Goal: Task Accomplishment & Management: Manage account settings

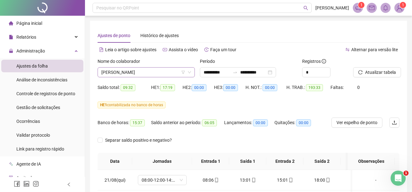
click at [174, 70] on span "[PERSON_NAME]" at bounding box center [146, 72] width 90 height 9
click at [176, 71] on span "[PERSON_NAME]" at bounding box center [146, 72] width 90 height 9
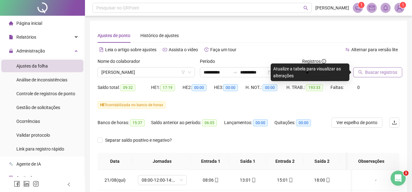
click at [384, 75] on span "Buscar registros" at bounding box center [381, 72] width 32 height 7
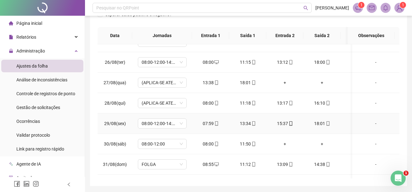
scroll to position [126, 0]
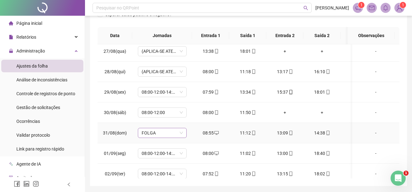
click at [182, 133] on span "FOLGA" at bounding box center [162, 132] width 41 height 9
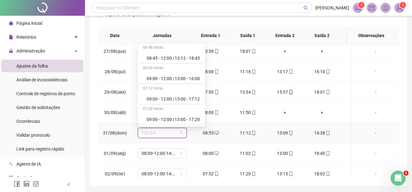
scroll to position [1903, 0]
click at [182, 60] on div "09:00 - 12:00 | 13:00 - 16:00" at bounding box center [173, 57] width 53 height 7
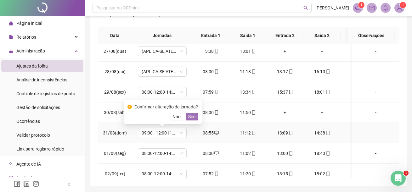
click at [189, 117] on span "Sim" at bounding box center [191, 116] width 7 height 7
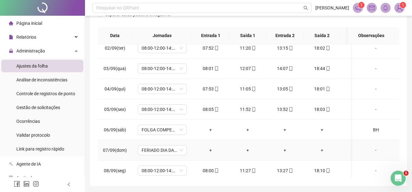
scroll to position [283, 0]
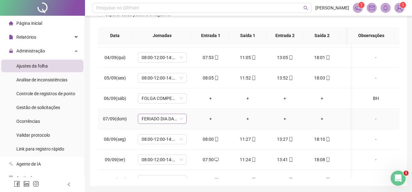
click at [181, 120] on span "FERIADO DIA DA INDEPENDÊNCIA" at bounding box center [162, 118] width 41 height 9
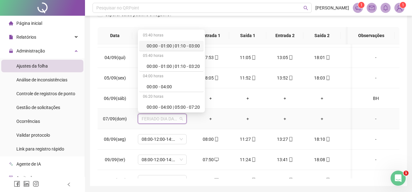
click at [181, 120] on span "FERIADO DIA DA INDEPENDÊNCIA" at bounding box center [162, 118] width 41 height 9
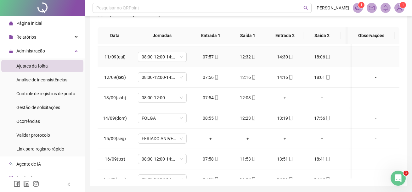
scroll to position [463, 0]
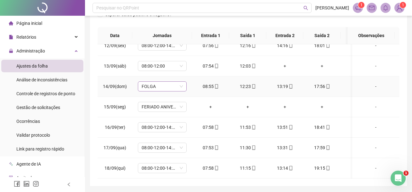
click at [181, 82] on span "FOLGA" at bounding box center [162, 86] width 41 height 9
click at [182, 82] on span "FOLGA" at bounding box center [162, 86] width 41 height 9
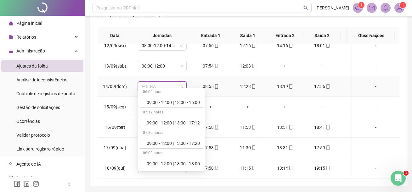
scroll to position [1899, 0]
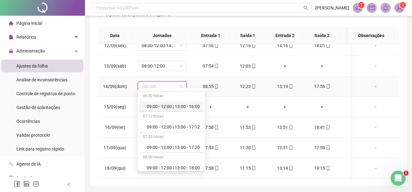
click at [193, 107] on div "09:00 - 12:00 | 13:00 - 16:00" at bounding box center [173, 106] width 53 height 7
click at [193, 107] on td "+" at bounding box center [210, 107] width 37 height 20
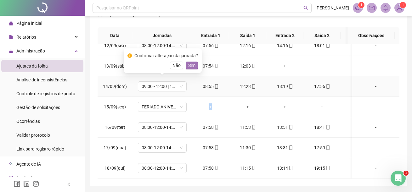
click at [189, 68] on span "Sim" at bounding box center [191, 65] width 7 height 7
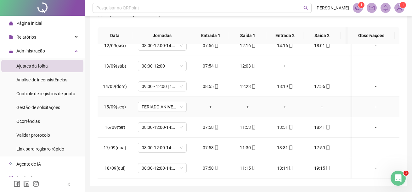
click at [104, 102] on td "15/09(seg)" at bounding box center [114, 107] width 35 height 20
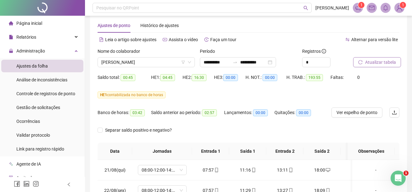
scroll to position [0, 0]
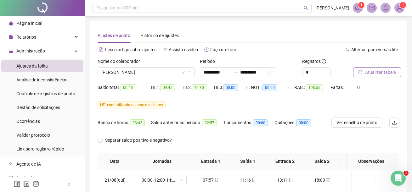
click at [363, 73] on button "Atualizar tabela" at bounding box center [377, 72] width 48 height 10
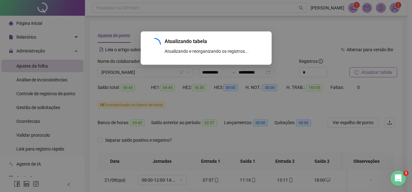
click at [363, 73] on div "Atualizando tabela Atualizando e reorganizando os registros... OK" at bounding box center [206, 96] width 412 height 192
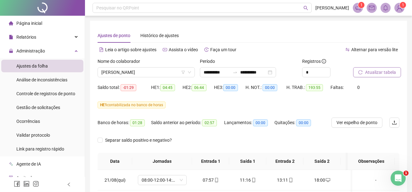
click at [376, 73] on span "Atualizar tabela" at bounding box center [380, 72] width 31 height 7
click at [384, 70] on span "Atualizar tabela" at bounding box center [380, 72] width 31 height 7
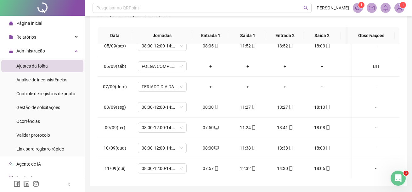
scroll to position [463, 0]
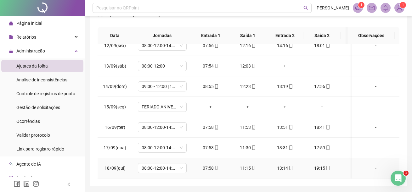
drag, startPoint x: 391, startPoint y: 164, endPoint x: 390, endPoint y: 158, distance: 5.8
click at [391, 164] on td "-" at bounding box center [375, 168] width 47 height 20
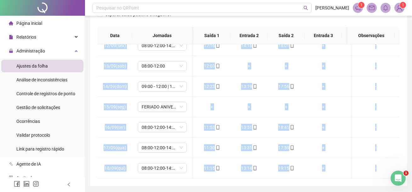
scroll to position [0, 67]
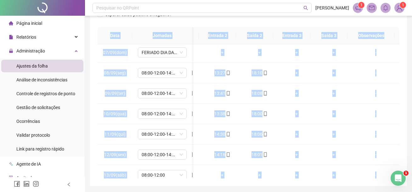
drag, startPoint x: 390, startPoint y: 158, endPoint x: 406, endPoint y: 36, distance: 123.4
click at [406, 36] on div "**********" at bounding box center [248, 40] width 317 height 291
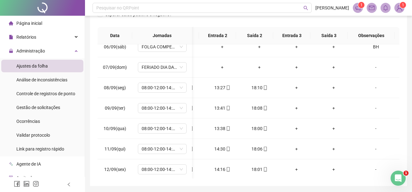
click at [403, 55] on div "**********" at bounding box center [248, 40] width 317 height 291
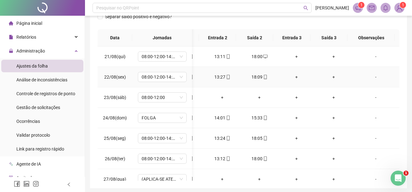
scroll to position [0, 0]
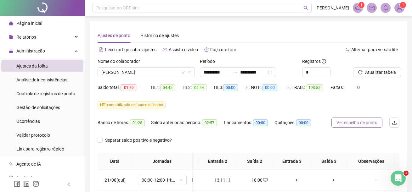
click at [355, 120] on span "Ver espelho de ponto" at bounding box center [356, 122] width 41 height 7
click at [174, 73] on span "[PERSON_NAME]" at bounding box center [146, 72] width 90 height 9
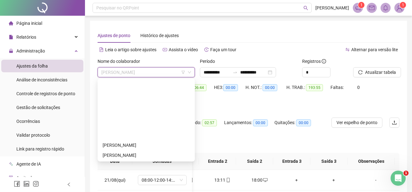
drag, startPoint x: 153, startPoint y: 143, endPoint x: 182, endPoint y: 126, distance: 33.5
click at [153, 143] on span "Separar saldo positivo e negativo?" at bounding box center [139, 140] width 72 height 7
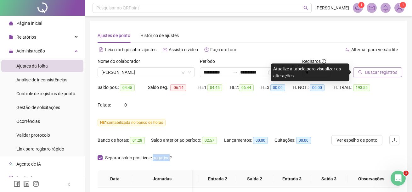
click at [368, 72] on span "Buscar registros" at bounding box center [381, 72] width 32 height 7
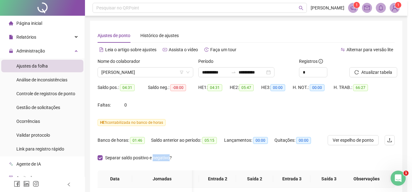
scroll to position [0, 63]
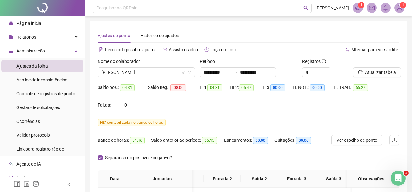
click at [256, 125] on div "HE 1 contabilizada no banco de horas" at bounding box center [248, 122] width 302 height 7
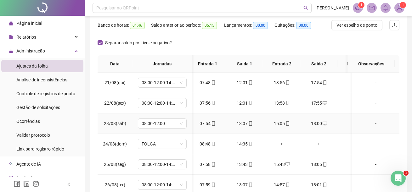
scroll to position [102, 0]
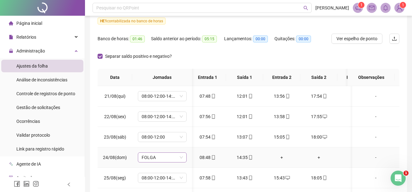
click at [181, 158] on span "FOLGA" at bounding box center [162, 157] width 41 height 9
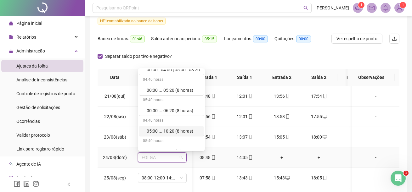
scroll to position [126, 0]
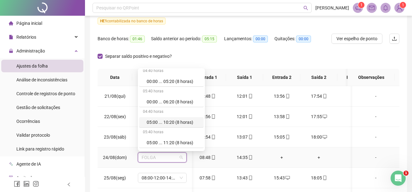
click at [279, 158] on div "+" at bounding box center [281, 157] width 27 height 7
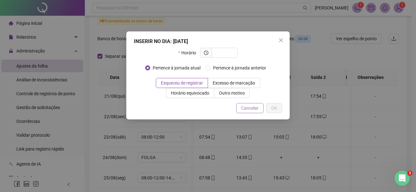
click at [247, 108] on span "Cancelar" at bounding box center [250, 108] width 17 height 7
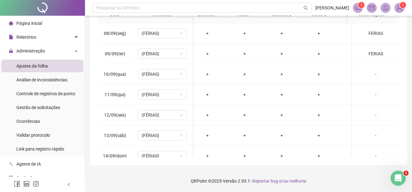
scroll to position [369, 3]
click at [368, 75] on div "-" at bounding box center [375, 73] width 37 height 7
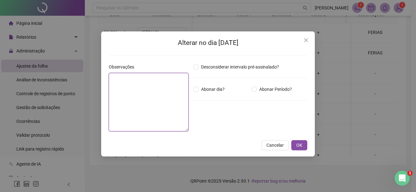
click at [148, 83] on textarea at bounding box center [149, 102] width 80 height 58
type textarea "******"
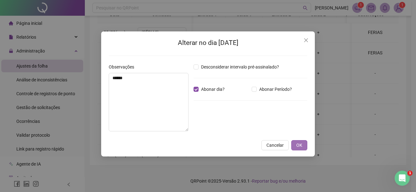
click at [298, 146] on span "OK" at bounding box center [300, 145] width 6 height 7
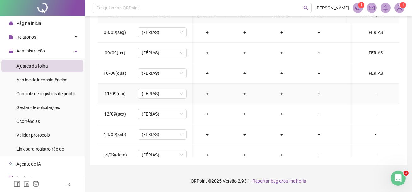
click at [372, 95] on div "-" at bounding box center [375, 93] width 37 height 7
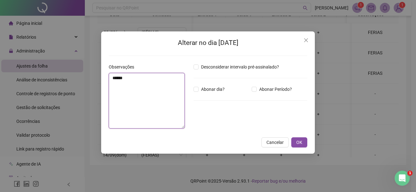
click at [178, 92] on textarea "******" at bounding box center [147, 101] width 76 height 56
paste textarea "******"
type textarea "******"
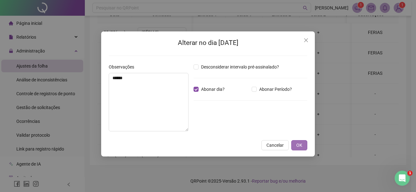
click at [297, 144] on span "OK" at bounding box center [300, 145] width 6 height 7
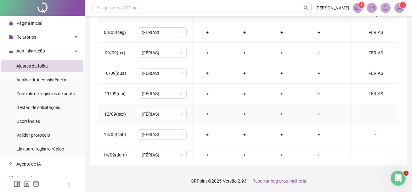
drag, startPoint x: 374, startPoint y: 113, endPoint x: 314, endPoint y: 113, distance: 60.7
click at [375, 113] on div "-" at bounding box center [375, 114] width 37 height 7
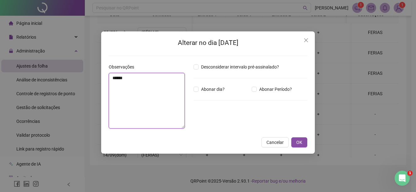
click at [157, 87] on textarea "******" at bounding box center [147, 101] width 76 height 56
paste textarea "******"
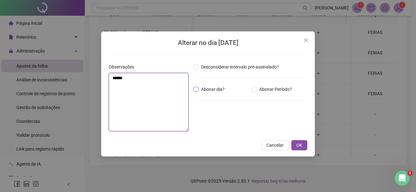
type textarea "******"
click at [200, 88] on span "Abonar dia?" at bounding box center [213, 89] width 29 height 7
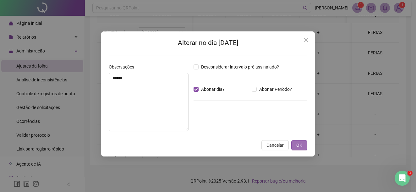
drag, startPoint x: 296, startPoint y: 143, endPoint x: 339, endPoint y: 134, distance: 43.5
click at [297, 143] on button "OK" at bounding box center [300, 145] width 16 height 10
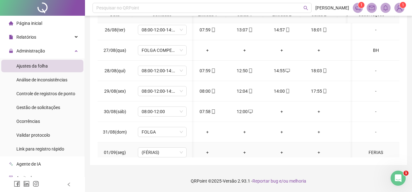
scroll to position [0, 3]
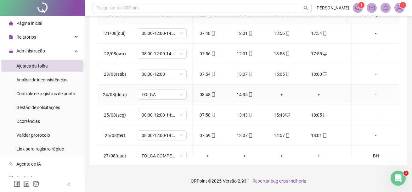
click at [281, 96] on div "+" at bounding box center [281, 94] width 27 height 7
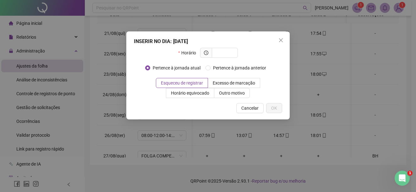
click at [257, 107] on span "Cancelar" at bounding box center [250, 108] width 17 height 7
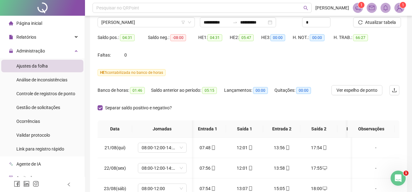
scroll to position [0, 0]
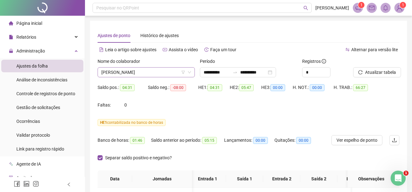
click at [173, 74] on span "[PERSON_NAME]" at bounding box center [146, 72] width 90 height 9
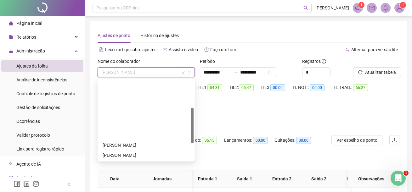
scroll to position [94, 0]
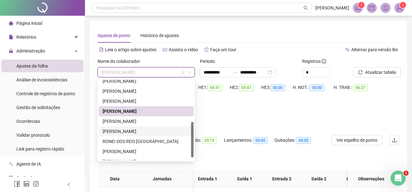
click at [146, 132] on div "[PERSON_NAME]" at bounding box center [146, 131] width 87 height 7
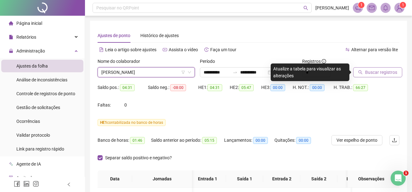
click at [369, 75] on span "Buscar registros" at bounding box center [381, 72] width 32 height 7
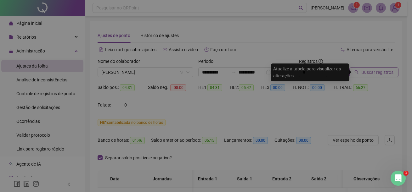
click at [369, 75] on div "Buscando registros Os registros de ponto estão sendo buscados... OK" at bounding box center [206, 96] width 412 height 192
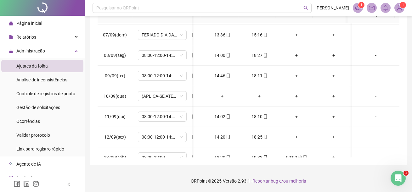
scroll to position [0, 0]
click at [369, 97] on div "-" at bounding box center [375, 96] width 37 height 7
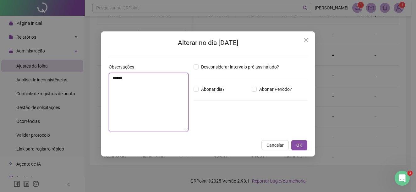
click at [159, 80] on textarea "******" at bounding box center [149, 102] width 80 height 58
type textarea "**********"
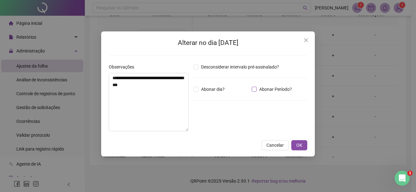
click at [257, 91] on span "Abonar Período?" at bounding box center [276, 89] width 38 height 7
click at [297, 147] on span "OK" at bounding box center [300, 145] width 6 height 7
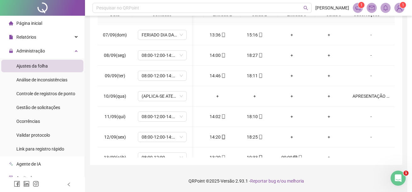
scroll to position [346, 63]
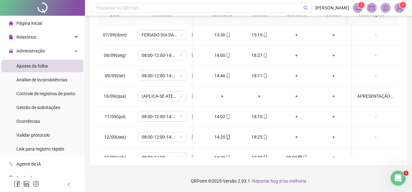
click at [288, 157] on div "**********" at bounding box center [248, 10] width 317 height 309
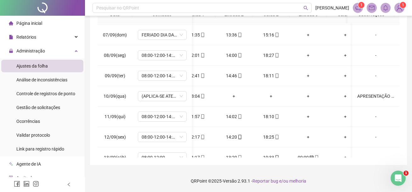
scroll to position [346, 25]
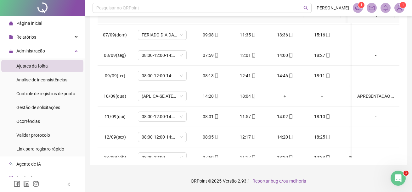
click at [187, 158] on div "**********" at bounding box center [248, 10] width 317 height 309
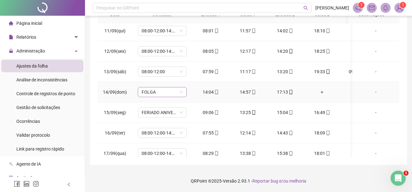
click at [180, 92] on span "FOLGA" at bounding box center [162, 91] width 41 height 9
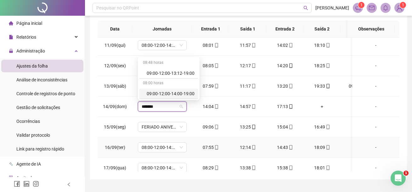
scroll to position [164, 0]
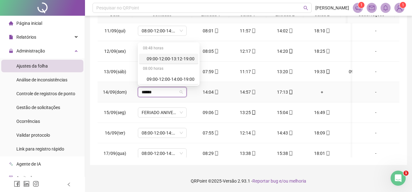
type input "*****"
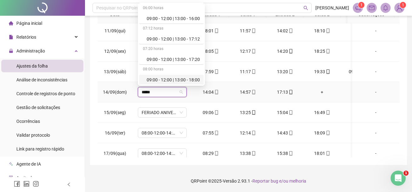
scroll to position [73, 0]
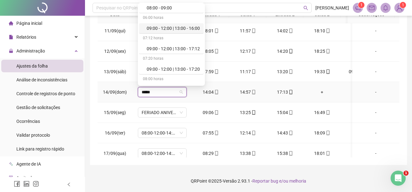
click at [168, 30] on div "09:00 - 12:00 | 13:00 - 16:00" at bounding box center [173, 28] width 53 height 7
click at [168, 30] on span "08:00-12:00-14:00-18:00" at bounding box center [162, 30] width 41 height 9
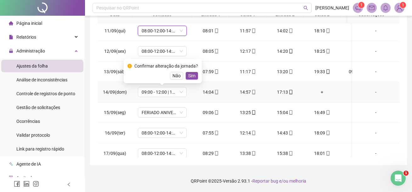
click at [133, 71] on div "Confirmar alteração da jornada? Não Sim" at bounding box center [162, 71] width 70 height 17
click at [188, 77] on span "Sim" at bounding box center [191, 75] width 7 height 7
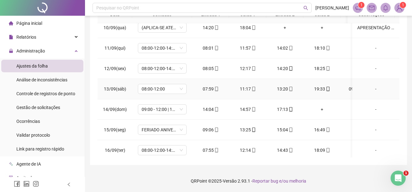
scroll to position [400, 0]
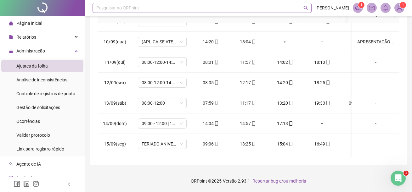
click at [260, 179] on span "Reportar bug e/ou melhoria" at bounding box center [279, 181] width 54 height 5
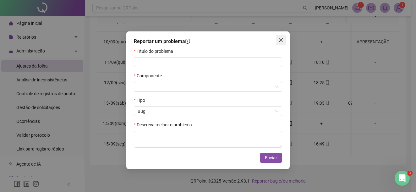
click at [279, 39] on icon "close" at bounding box center [281, 40] width 5 height 5
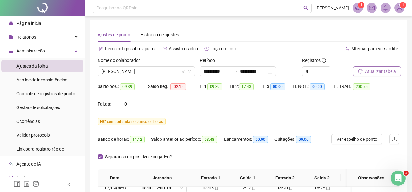
scroll to position [0, 0]
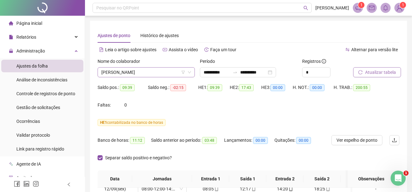
click at [173, 70] on span "[PERSON_NAME]" at bounding box center [146, 72] width 90 height 9
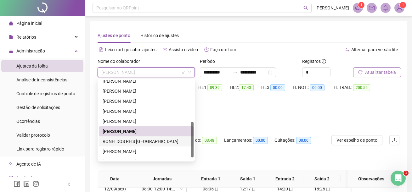
click at [139, 142] on div "RONEI DOS REIS [GEOGRAPHIC_DATA]" at bounding box center [146, 141] width 87 height 7
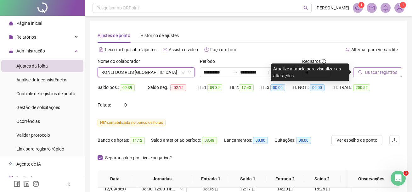
click at [362, 70] on icon "search" at bounding box center [360, 72] width 4 height 4
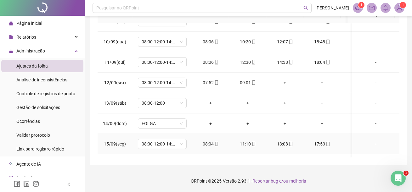
scroll to position [463, 0]
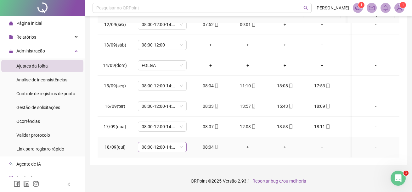
click at [181, 142] on span "08:00-12:00-14:00-18:00" at bounding box center [162, 146] width 41 height 9
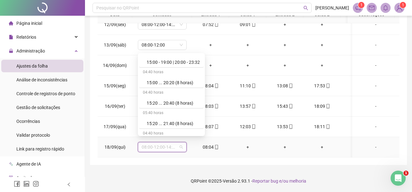
scroll to position [4008, 0]
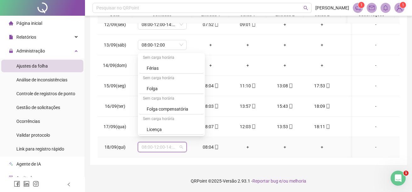
click at [206, 137] on td "08:04" at bounding box center [210, 147] width 37 height 20
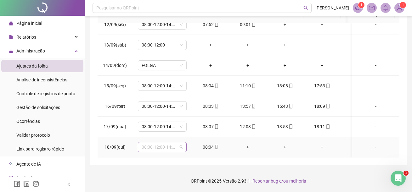
click at [170, 144] on span "08:00-12:00-14:00-18:00" at bounding box center [162, 146] width 41 height 9
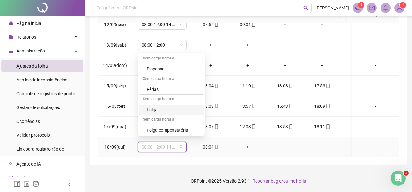
scroll to position [3976, 0]
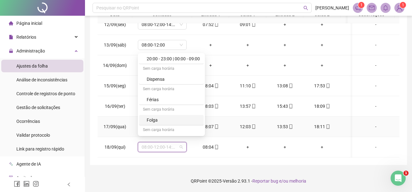
click at [232, 129] on td "12:03" at bounding box center [247, 127] width 37 height 20
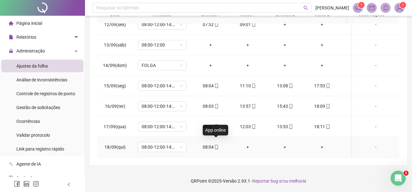
click at [215, 145] on icon "mobile" at bounding box center [216, 147] width 4 height 4
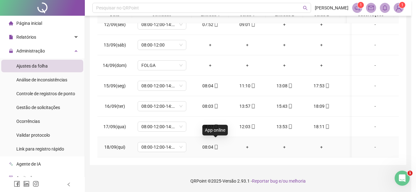
type input "**********"
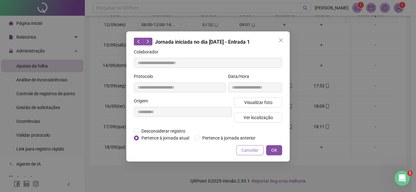
click at [251, 151] on span "Cancelar" at bounding box center [250, 150] width 17 height 7
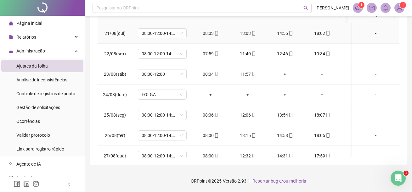
scroll to position [0, 0]
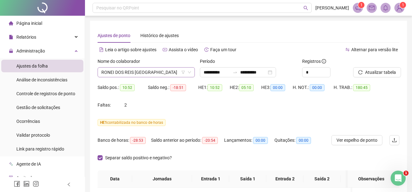
click at [175, 72] on span "RONEI DOS REIS [GEOGRAPHIC_DATA]" at bounding box center [146, 72] width 90 height 9
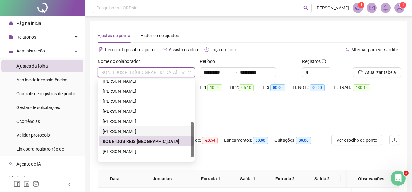
click at [140, 130] on div "[PERSON_NAME]" at bounding box center [146, 131] width 87 height 7
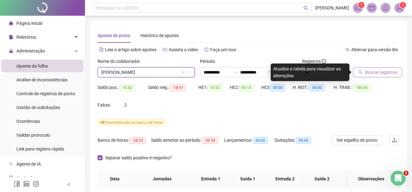
click at [382, 72] on span "Buscar registros" at bounding box center [381, 72] width 32 height 7
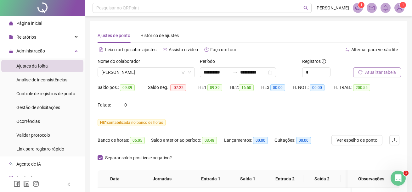
click at [378, 69] on button "Atualizar tabela" at bounding box center [377, 72] width 48 height 10
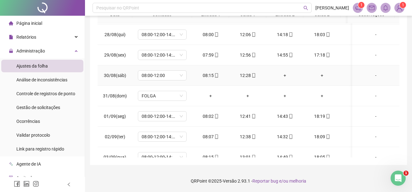
scroll to position [220, 0]
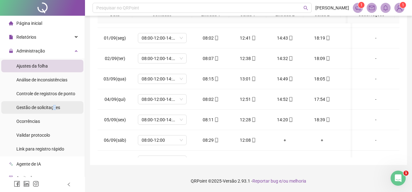
click at [54, 110] on span "Gestão de solicitações" at bounding box center [38, 107] width 44 height 5
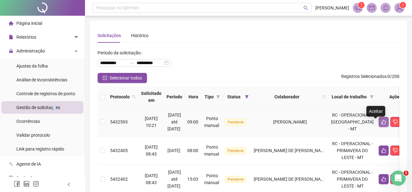
click at [381, 125] on icon "like" at bounding box center [383, 122] width 4 height 5
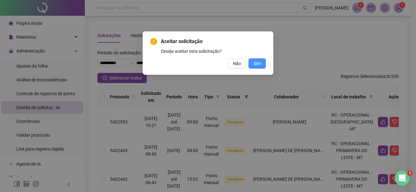
click at [264, 64] on button "Sim" at bounding box center [257, 63] width 17 height 10
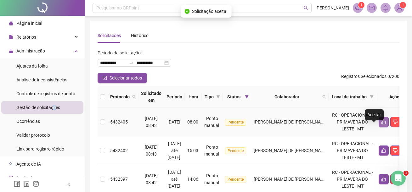
click at [378, 127] on button "button" at bounding box center [383, 122] width 10 height 10
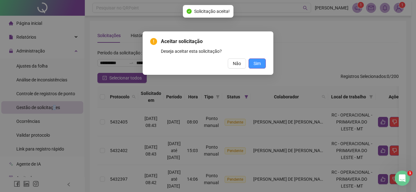
click at [259, 66] on span "Sim" at bounding box center [257, 63] width 7 height 7
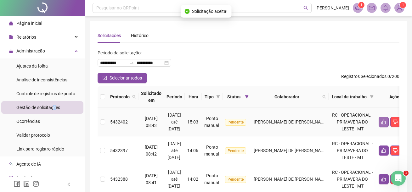
click at [381, 125] on icon "like" at bounding box center [383, 122] width 5 height 5
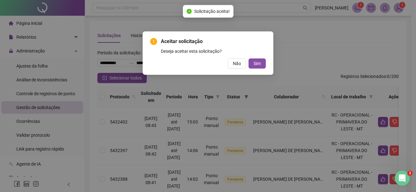
click at [260, 69] on div "Aceitar solicitação Deseja aceitar esta solicitação? Não Sim" at bounding box center [208, 52] width 131 height 43
click at [258, 64] on span "Sim" at bounding box center [257, 63] width 7 height 7
drag, startPoint x: 258, startPoint y: 64, endPoint x: 288, endPoint y: 104, distance: 50.5
click at [258, 65] on span "Sim" at bounding box center [257, 63] width 7 height 7
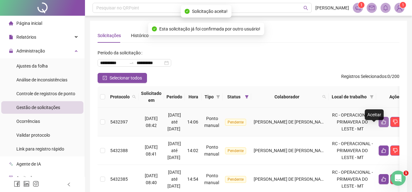
click at [381, 125] on icon "like" at bounding box center [383, 122] width 5 height 5
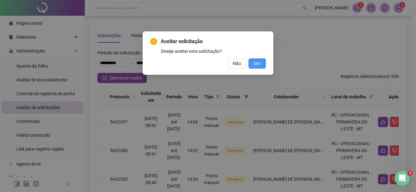
click at [259, 65] on span "Sim" at bounding box center [257, 63] width 7 height 7
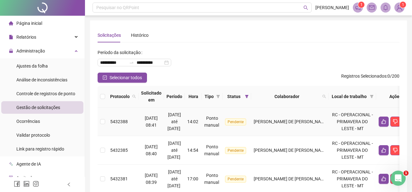
scroll to position [94, 0]
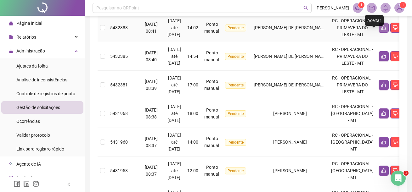
click at [381, 30] on icon "like" at bounding box center [383, 27] width 5 height 5
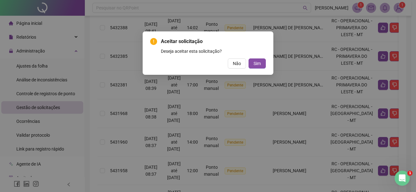
click at [267, 65] on div "Aceitar solicitação Deseja aceitar esta solicitação? Não Sim" at bounding box center [208, 52] width 131 height 43
click at [262, 65] on button "Sim" at bounding box center [257, 63] width 17 height 10
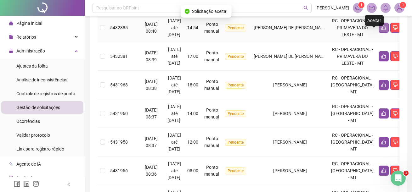
click at [381, 30] on icon "like" at bounding box center [383, 27] width 5 height 5
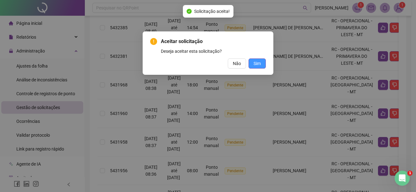
click at [261, 62] on span "Sim" at bounding box center [257, 63] width 7 height 7
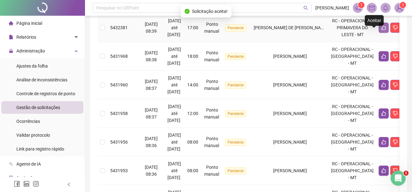
click at [381, 30] on icon "like" at bounding box center [383, 27] width 5 height 5
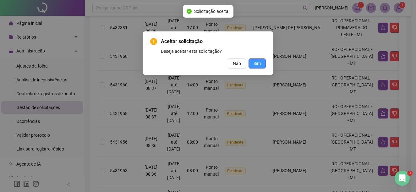
click at [258, 63] on span "Sim" at bounding box center [257, 63] width 7 height 7
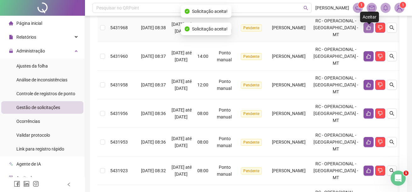
click at [369, 30] on icon "like" at bounding box center [368, 27] width 5 height 5
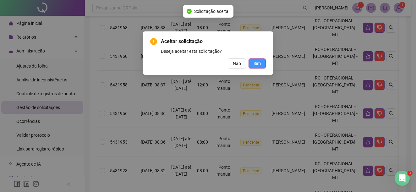
click at [261, 65] on button "Sim" at bounding box center [257, 63] width 17 height 10
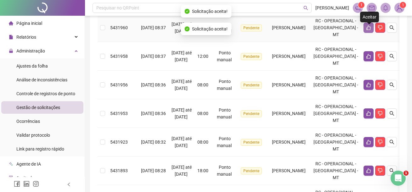
click at [365, 31] on button "button" at bounding box center [368, 28] width 10 height 10
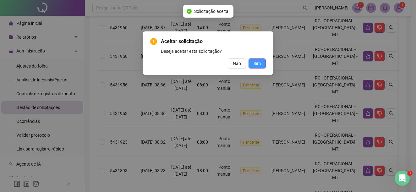
click at [263, 66] on button "Sim" at bounding box center [257, 63] width 17 height 10
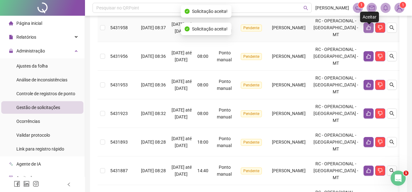
click at [367, 30] on icon "like" at bounding box center [368, 27] width 5 height 5
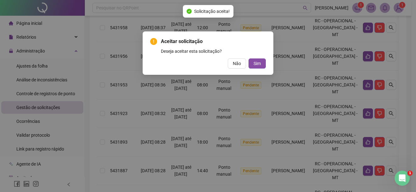
drag, startPoint x: 258, startPoint y: 66, endPoint x: 267, endPoint y: 62, distance: 9.4
click at [258, 66] on span "Sim" at bounding box center [257, 63] width 7 height 7
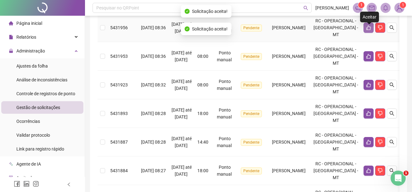
click at [368, 30] on icon "like" at bounding box center [368, 27] width 4 height 5
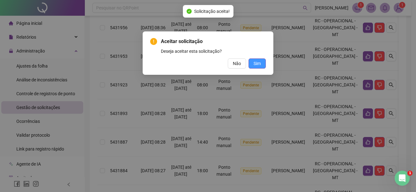
click at [260, 65] on span "Sim" at bounding box center [257, 63] width 7 height 7
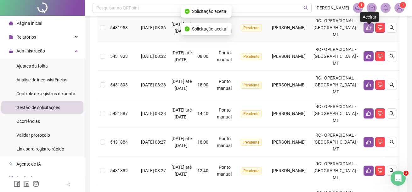
click at [367, 30] on icon "like" at bounding box center [368, 27] width 4 height 5
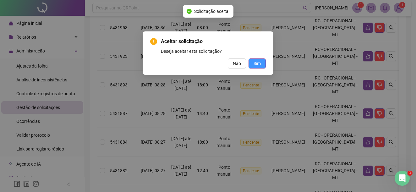
drag, startPoint x: 263, startPoint y: 64, endPoint x: 264, endPoint y: 67, distance: 3.6
click at [263, 64] on button "Sim" at bounding box center [257, 63] width 17 height 10
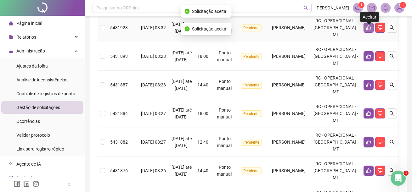
click at [368, 30] on icon "like" at bounding box center [368, 27] width 5 height 5
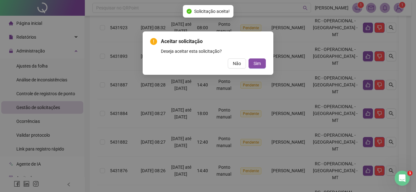
click at [256, 65] on span "Sim" at bounding box center [257, 63] width 7 height 7
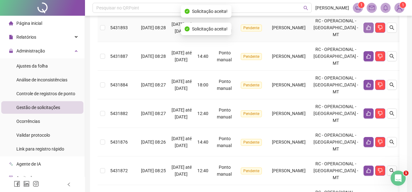
click at [364, 33] on button "button" at bounding box center [368, 28] width 10 height 10
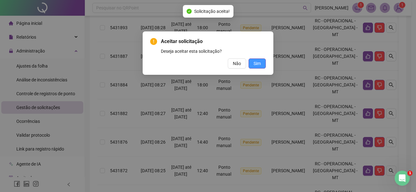
click at [259, 66] on span "Sim" at bounding box center [257, 63] width 7 height 7
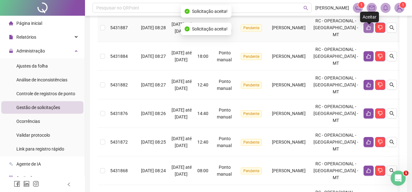
click at [368, 30] on icon "like" at bounding box center [368, 27] width 5 height 5
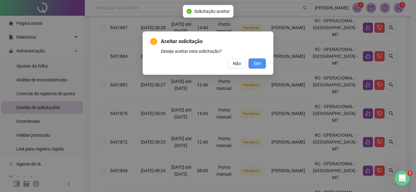
click at [261, 66] on button "Sim" at bounding box center [257, 63] width 17 height 10
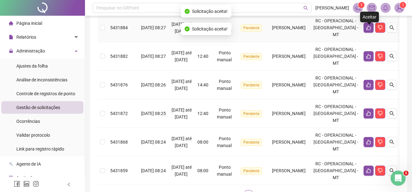
click at [364, 32] on button "button" at bounding box center [368, 28] width 10 height 10
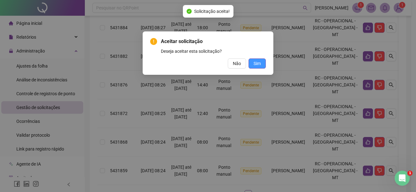
drag, startPoint x: 259, startPoint y: 62, endPoint x: 312, endPoint y: 51, distance: 54.3
click at [259, 62] on span "Sim" at bounding box center [257, 63] width 7 height 7
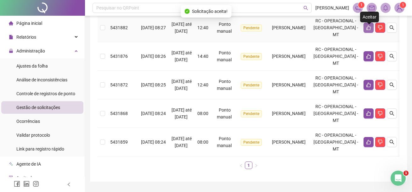
click at [367, 30] on icon "like" at bounding box center [368, 27] width 4 height 5
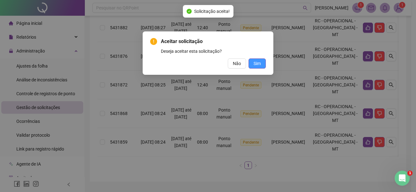
click at [257, 68] on button "Sim" at bounding box center [257, 63] width 17 height 10
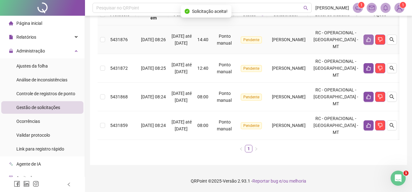
click at [368, 37] on icon "like" at bounding box center [368, 39] width 5 height 5
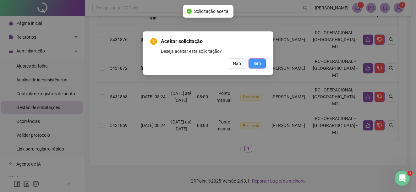
click at [262, 66] on button "Sim" at bounding box center [257, 63] width 17 height 10
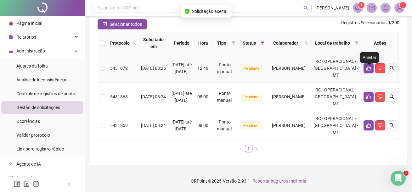
scroll to position [16, 0]
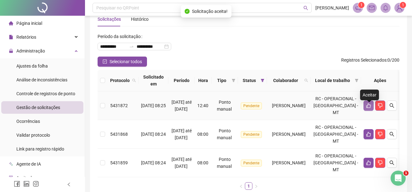
click at [369, 105] on button "button" at bounding box center [368, 106] width 10 height 10
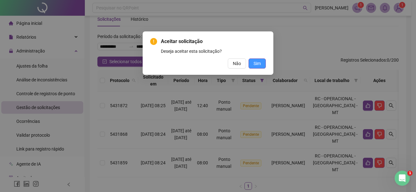
click at [256, 63] on span "Sim" at bounding box center [257, 63] width 7 height 7
click at [258, 62] on span "Sim" at bounding box center [257, 63] width 7 height 7
click at [262, 62] on button "Sim" at bounding box center [257, 63] width 17 height 10
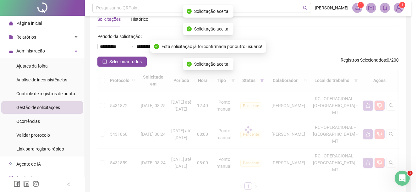
click at [262, 62] on div "Aceitar solicitação Deseja aceitar esta solicitação? Não Sim" at bounding box center [208, 96] width 416 height 192
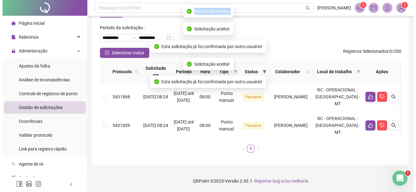
scroll to position [44, 0]
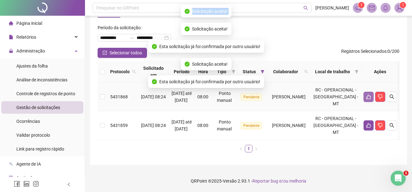
click at [367, 95] on icon "like" at bounding box center [368, 97] width 4 height 5
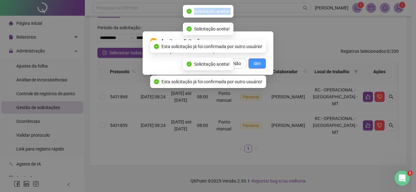
click at [258, 63] on span "Sim" at bounding box center [257, 63] width 7 height 7
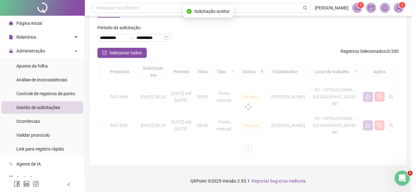
scroll to position [8, 0]
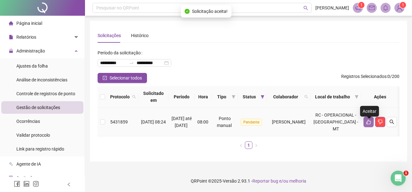
click at [369, 120] on icon "like" at bounding box center [368, 122] width 4 height 5
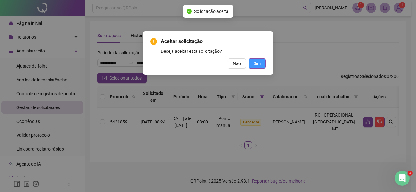
click at [254, 63] on span "Sim" at bounding box center [257, 63] width 7 height 7
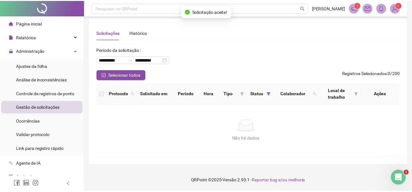
scroll to position [3, 0]
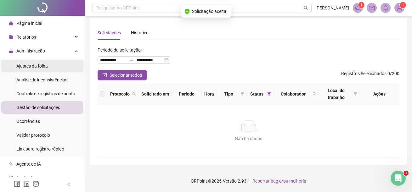
click at [49, 70] on li "Ajustes da folha" at bounding box center [42, 66] width 82 height 13
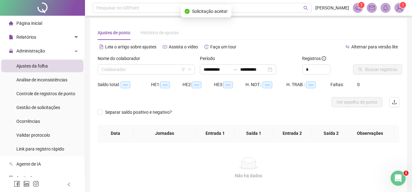
type input "**********"
click at [214, 69] on input "**********" at bounding box center [216, 69] width 26 height 7
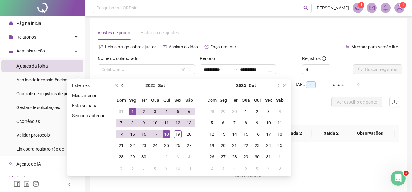
click at [123, 84] on button "prev-year" at bounding box center [122, 85] width 7 height 13
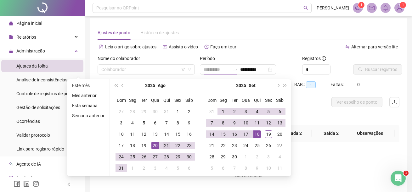
type input "**********"
click at [166, 144] on div "21" at bounding box center [167, 146] width 8 height 8
click at [259, 135] on div "18" at bounding box center [257, 135] width 8 height 8
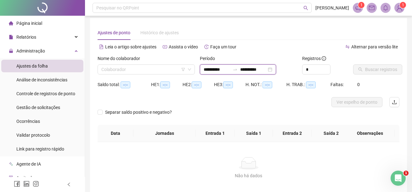
click at [266, 68] on input "**********" at bounding box center [253, 69] width 26 height 7
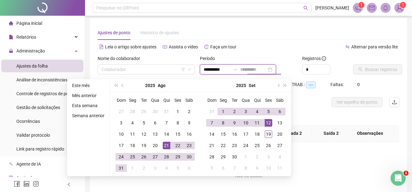
type input "**********"
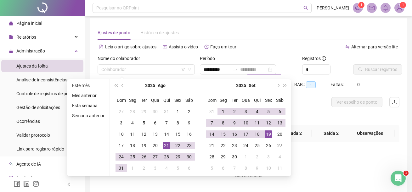
click at [268, 135] on div "19" at bounding box center [268, 135] width 8 height 8
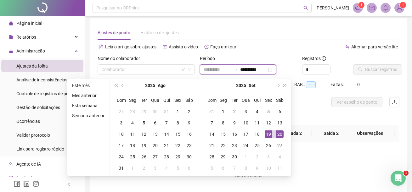
type input "**********"
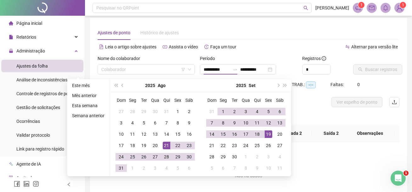
click at [304, 108] on div "Separar saldo positivo e negativo?" at bounding box center [248, 116] width 302 height 18
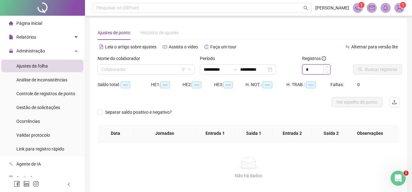
click at [317, 69] on input "*" at bounding box center [316, 69] width 28 height 9
type input "*"
click at [309, 100] on div at bounding box center [210, 102] width 226 height 10
drag, startPoint x: 146, startPoint y: 72, endPoint x: 144, endPoint y: 75, distance: 3.7
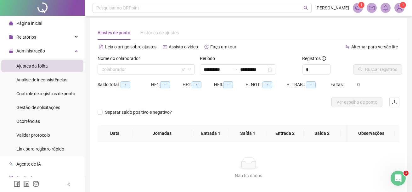
click at [146, 72] on input "search" at bounding box center [143, 69] width 84 height 9
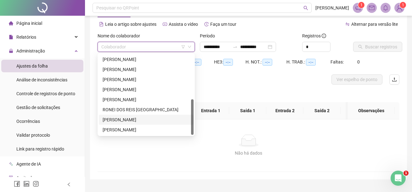
scroll to position [34, 0]
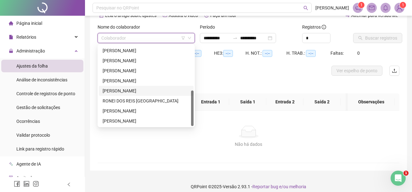
click at [134, 92] on div "[PERSON_NAME]" at bounding box center [146, 90] width 87 height 7
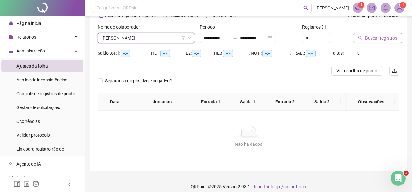
click at [375, 40] on span "Buscar registros" at bounding box center [381, 38] width 32 height 7
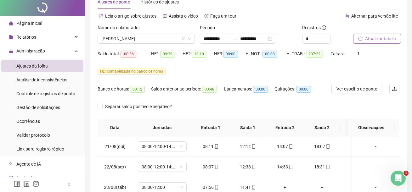
scroll to position [0, 0]
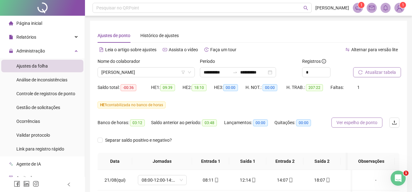
click at [353, 125] on span "Ver espelho de ponto" at bounding box center [356, 122] width 41 height 7
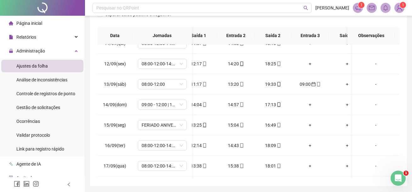
scroll to position [0, 51]
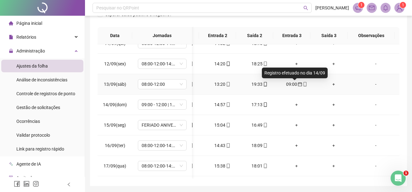
click at [297, 84] on icon "calendar" at bounding box center [299, 84] width 4 height 4
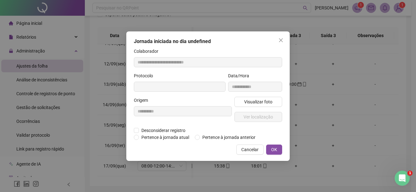
type input "**********"
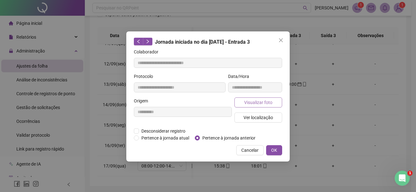
click at [262, 103] on span "Visualizar foto" at bounding box center [258, 102] width 28 height 7
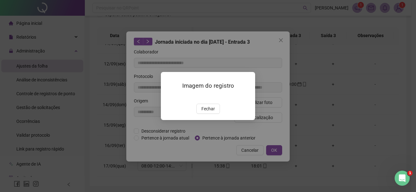
click at [216, 110] on button "Fechar" at bounding box center [209, 109] width 24 height 10
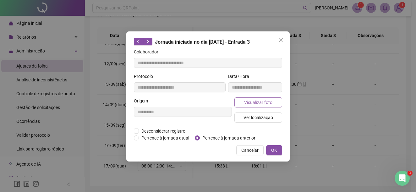
click at [263, 101] on span "Visualizar foto" at bounding box center [258, 102] width 28 height 7
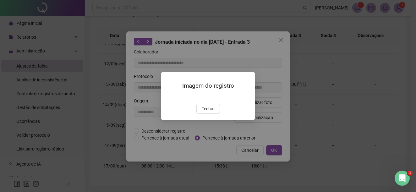
click at [209, 112] on span "Fechar" at bounding box center [209, 108] width 14 height 7
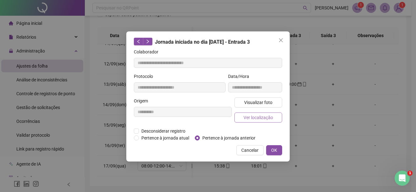
click at [260, 113] on button "Ver localização" at bounding box center [259, 118] width 48 height 10
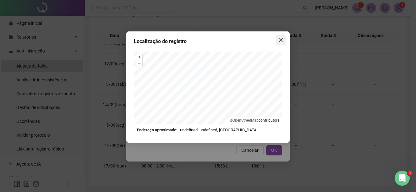
click at [281, 40] on icon "close" at bounding box center [281, 40] width 4 height 4
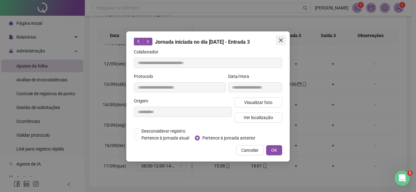
click at [281, 41] on icon "close" at bounding box center [281, 40] width 4 height 4
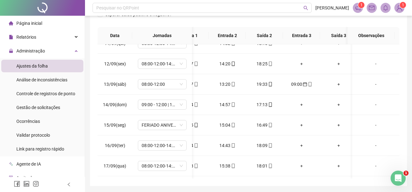
scroll to position [0, 46]
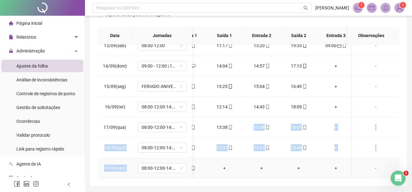
drag, startPoint x: 236, startPoint y: 171, endPoint x: 211, endPoint y: 168, distance: 25.9
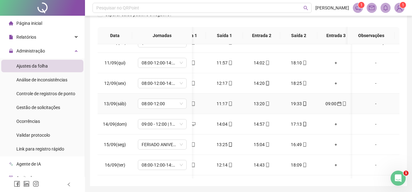
click at [253, 107] on td "13:20" at bounding box center [261, 104] width 37 height 20
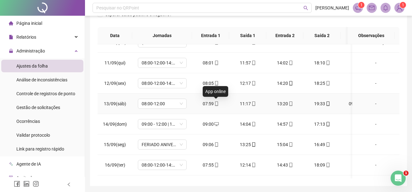
click at [217, 102] on icon "mobile" at bounding box center [216, 104] width 4 height 4
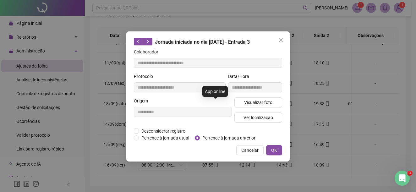
type input "**********"
click at [249, 103] on span "Visualizar foto" at bounding box center [258, 102] width 28 height 7
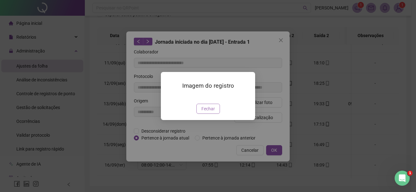
click at [212, 108] on span "Fechar" at bounding box center [209, 108] width 14 height 7
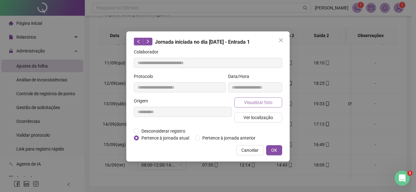
click at [260, 103] on span "Visualizar foto" at bounding box center [258, 102] width 28 height 7
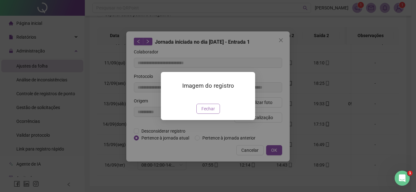
click at [212, 112] on span "Fechar" at bounding box center [209, 108] width 14 height 7
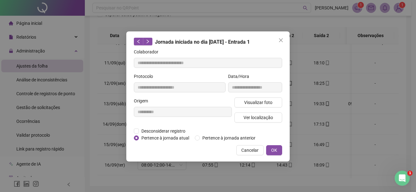
drag, startPoint x: 258, startPoint y: 150, endPoint x: 259, endPoint y: 153, distance: 3.8
click at [257, 149] on span "Cancelar" at bounding box center [250, 150] width 17 height 7
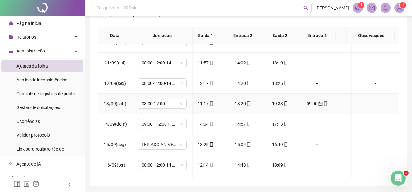
click at [310, 104] on div "09:00" at bounding box center [316, 103] width 27 height 7
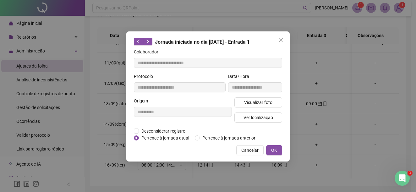
type input "**********"
click at [172, 132] on span "Desconsiderar registro" at bounding box center [163, 131] width 49 height 7
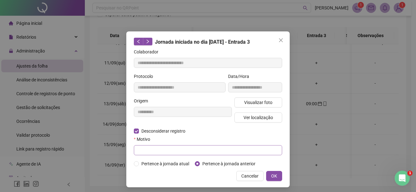
drag, startPoint x: 273, startPoint y: 177, endPoint x: 231, endPoint y: 147, distance: 51.3
click at [233, 147] on div "**********" at bounding box center [208, 109] width 164 height 156
click at [232, 147] on input "text" at bounding box center [208, 150] width 148 height 10
click at [231, 148] on input "text" at bounding box center [208, 150] width 148 height 10
type input "**********"
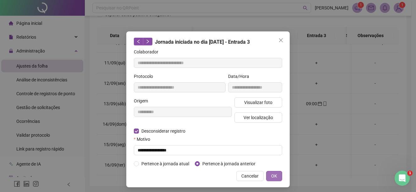
click at [271, 177] on span "OK" at bounding box center [274, 176] width 6 height 7
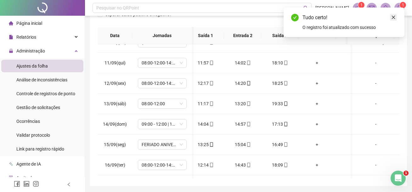
click at [393, 17] on icon "close" at bounding box center [393, 17] width 3 height 3
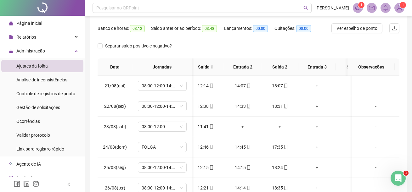
scroll to position [61, 0]
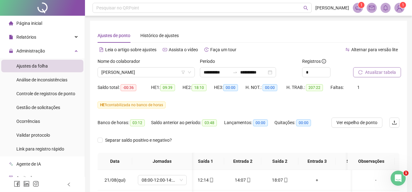
click at [367, 72] on span "Atualizar tabela" at bounding box center [380, 72] width 31 height 7
click at [386, 72] on span "Atualizar tabela" at bounding box center [380, 72] width 31 height 7
click at [348, 120] on span "Ver espelho de ponto" at bounding box center [356, 122] width 41 height 7
click at [173, 73] on span "[PERSON_NAME]" at bounding box center [146, 72] width 90 height 9
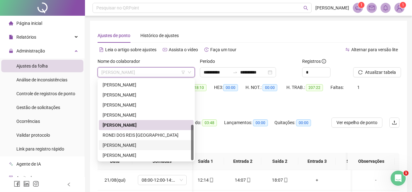
click at [135, 145] on div "[PERSON_NAME]" at bounding box center [146, 145] width 87 height 7
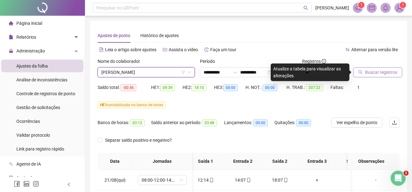
click at [374, 71] on span "Buscar registros" at bounding box center [381, 72] width 32 height 7
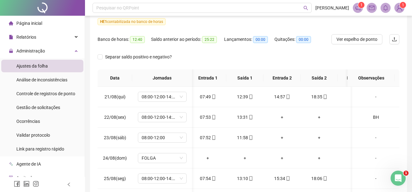
scroll to position [94, 0]
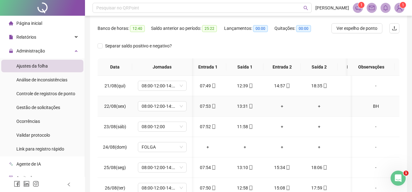
click at [371, 104] on div "BH" at bounding box center [375, 106] width 37 height 7
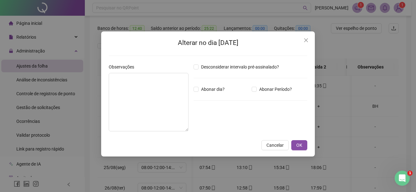
type textarea "**"
click at [306, 41] on icon "close" at bounding box center [306, 40] width 4 height 4
click at [306, 41] on div "Alterar no dia [DATE] Observações ** Desconsiderar intervalo pré-assinalado? Ab…" at bounding box center [208, 96] width 416 height 192
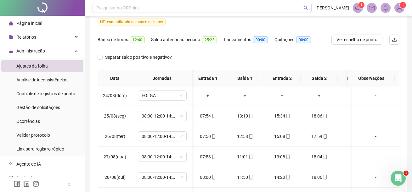
scroll to position [0, 0]
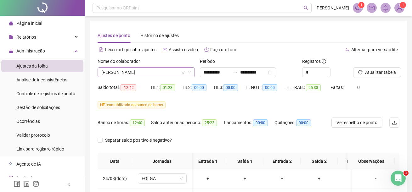
click at [175, 71] on span "[PERSON_NAME]" at bounding box center [146, 72] width 90 height 9
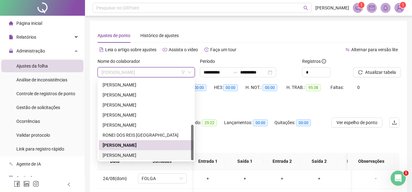
click at [138, 153] on div "[PERSON_NAME]" at bounding box center [146, 155] width 87 height 7
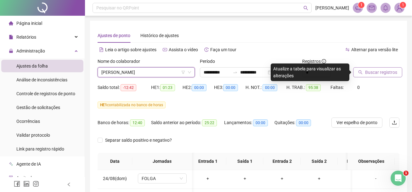
click at [382, 72] on span "Buscar registros" at bounding box center [381, 72] width 32 height 7
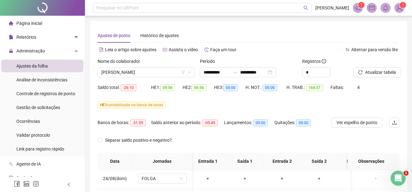
drag, startPoint x: 196, startPoint y: 106, endPoint x: 177, endPoint y: 107, distance: 19.2
click at [196, 106] on div "HE 1 contabilizada no banco de horas" at bounding box center [248, 105] width 302 height 7
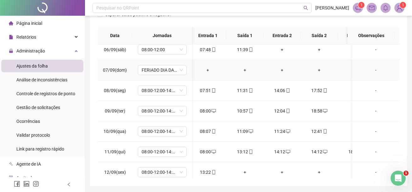
scroll to position [346, 3]
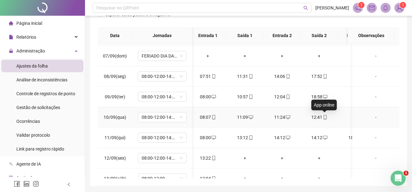
click at [324, 117] on icon "mobile" at bounding box center [325, 117] width 4 height 4
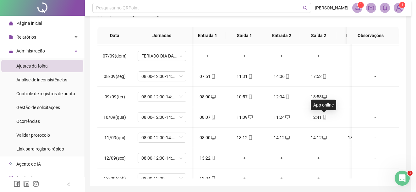
type input "**********"
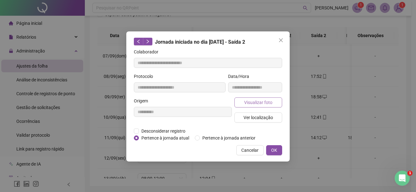
click at [268, 105] on span "Visualizar foto" at bounding box center [258, 102] width 28 height 7
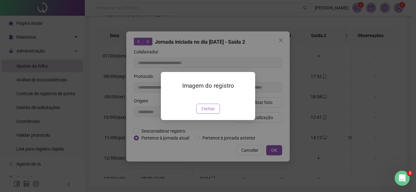
click at [212, 112] on span "Fechar" at bounding box center [209, 108] width 14 height 7
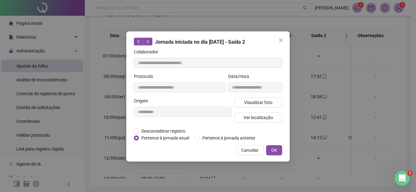
drag, startPoint x: 245, startPoint y: 152, endPoint x: 286, endPoint y: 132, distance: 45.4
click at [246, 151] on span "Cancelar" at bounding box center [250, 150] width 17 height 7
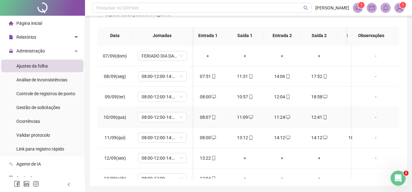
click at [318, 117] on div "12:41" at bounding box center [318, 117] width 27 height 7
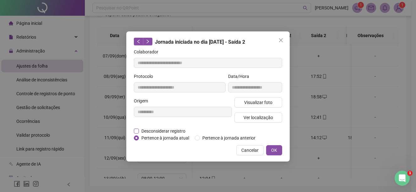
click at [170, 129] on span "Desconsiderar registro" at bounding box center [163, 131] width 49 height 7
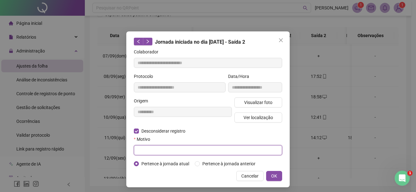
click at [216, 149] on input "text" at bounding box center [208, 150] width 148 height 10
type input "**********"
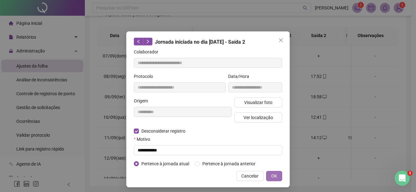
click at [271, 176] on span "OK" at bounding box center [274, 176] width 6 height 7
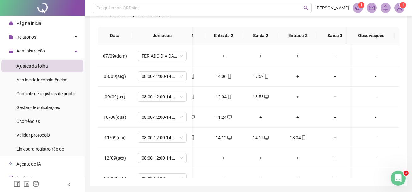
scroll to position [0, 64]
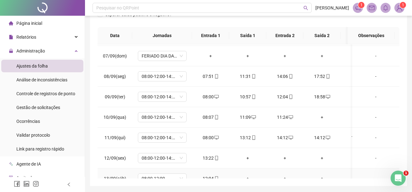
drag, startPoint x: 254, startPoint y: 174, endPoint x: 261, endPoint y: 166, distance: 10.2
click at [254, 173] on td "+" at bounding box center [247, 179] width 37 height 20
click at [288, 118] on icon "desktop" at bounding box center [290, 117] width 4 height 4
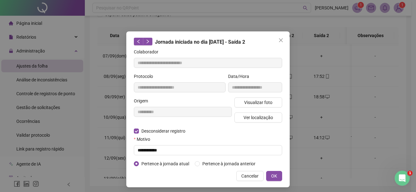
type input "**********"
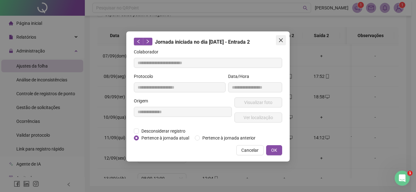
click at [280, 43] on button "Close" at bounding box center [281, 40] width 10 height 10
click at [280, 43] on div "**********" at bounding box center [208, 96] width 416 height 192
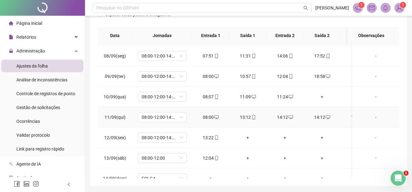
scroll to position [377, 0]
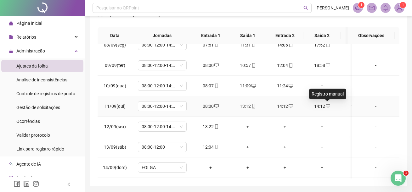
click at [328, 106] on icon "desktop" at bounding box center [327, 106] width 4 height 4
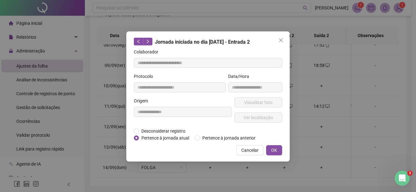
type input "**********"
drag, startPoint x: 161, startPoint y: 130, endPoint x: 188, endPoint y: 134, distance: 27.0
click at [161, 130] on span "Desconsiderar registro" at bounding box center [163, 131] width 49 height 7
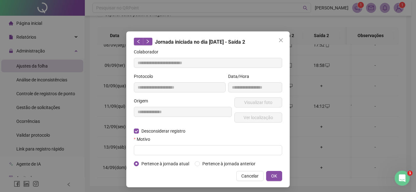
click at [226, 143] on div "Motivo" at bounding box center [208, 140] width 148 height 9
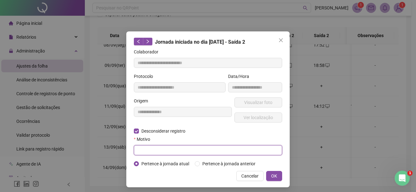
click at [224, 149] on input "text" at bounding box center [208, 150] width 148 height 10
drag, startPoint x: 224, startPoint y: 149, endPoint x: 93, endPoint y: 148, distance: 130.5
click at [93, 148] on div "**********" at bounding box center [208, 96] width 416 height 192
type input "**********"
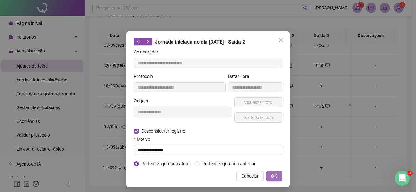
click at [271, 176] on span "OK" at bounding box center [274, 176] width 6 height 7
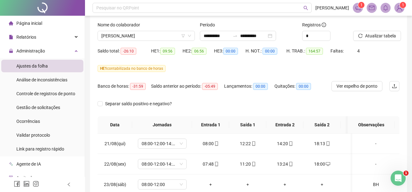
scroll to position [0, 0]
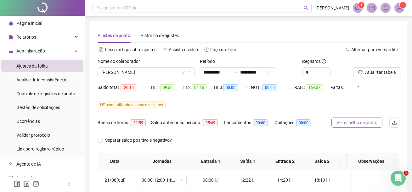
click at [353, 122] on span "Ver espelho de ponto" at bounding box center [356, 122] width 41 height 7
